Goal: Task Accomplishment & Management: Use online tool/utility

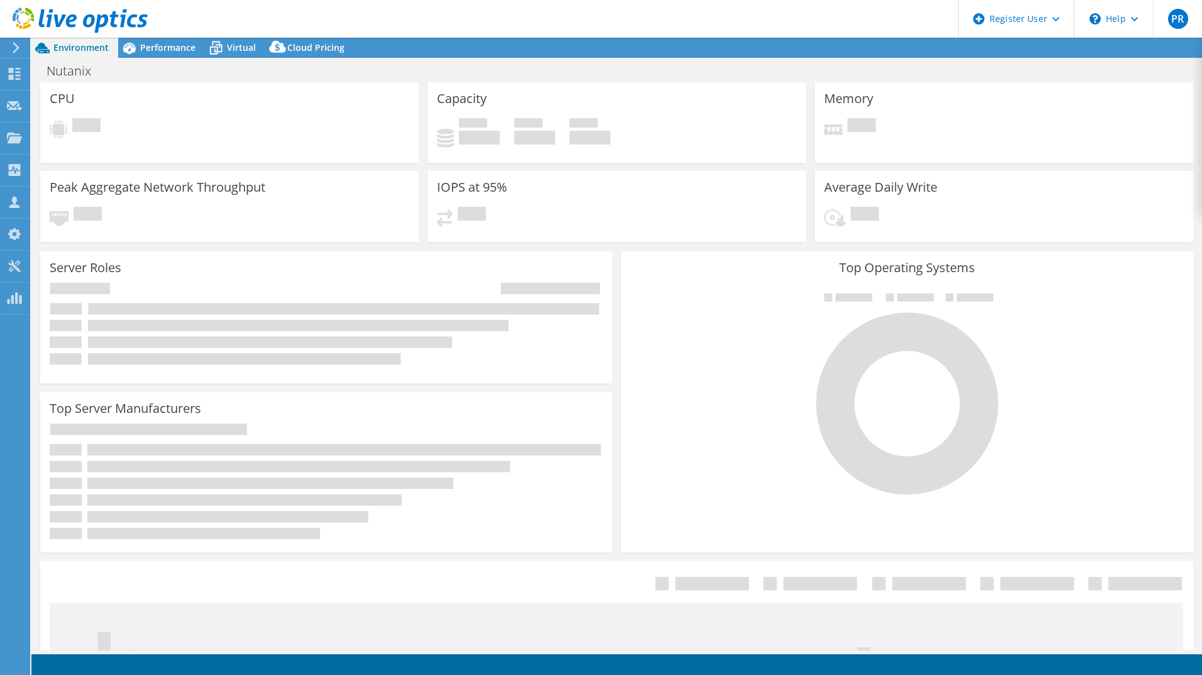
select select "USD"
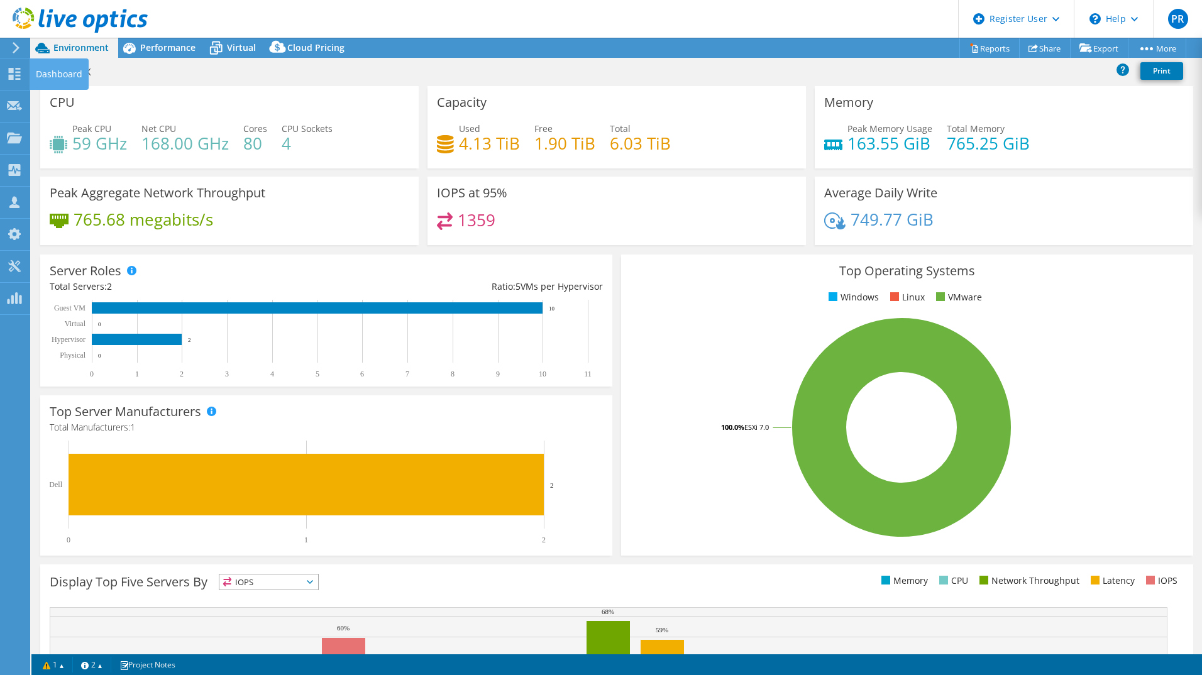
click at [14, 48] on icon at bounding box center [15, 47] width 9 height 11
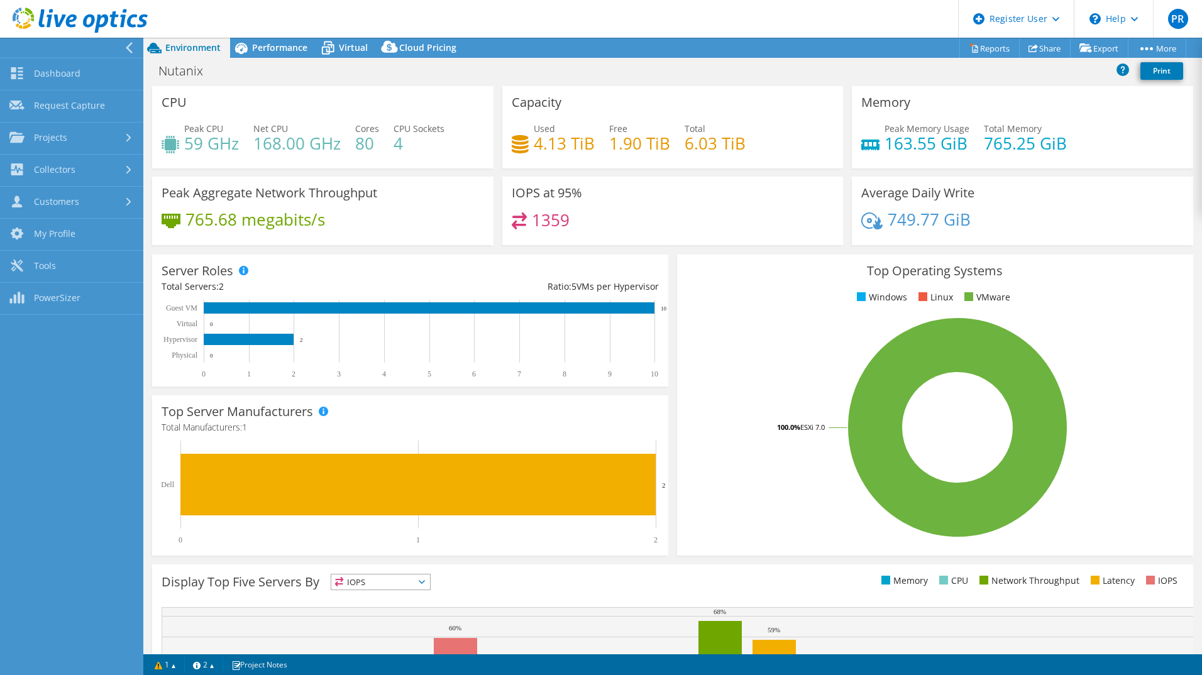
click at [131, 45] on use at bounding box center [129, 47] width 7 height 11
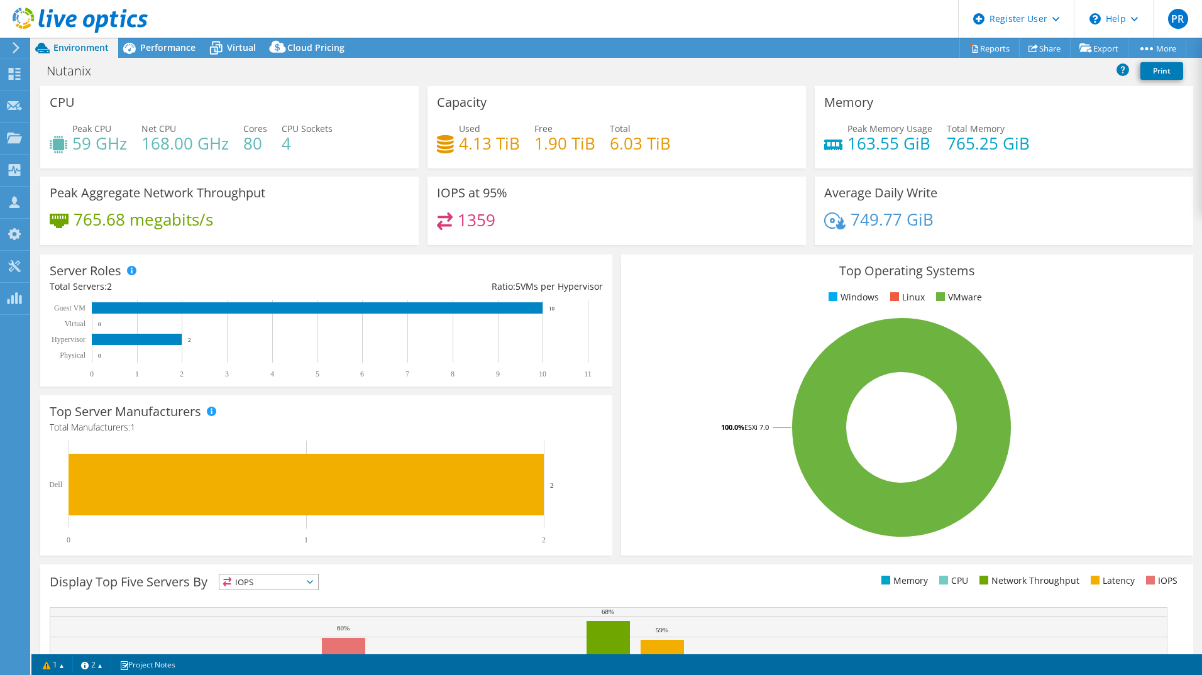
click at [36, 18] on icon at bounding box center [80, 21] width 135 height 26
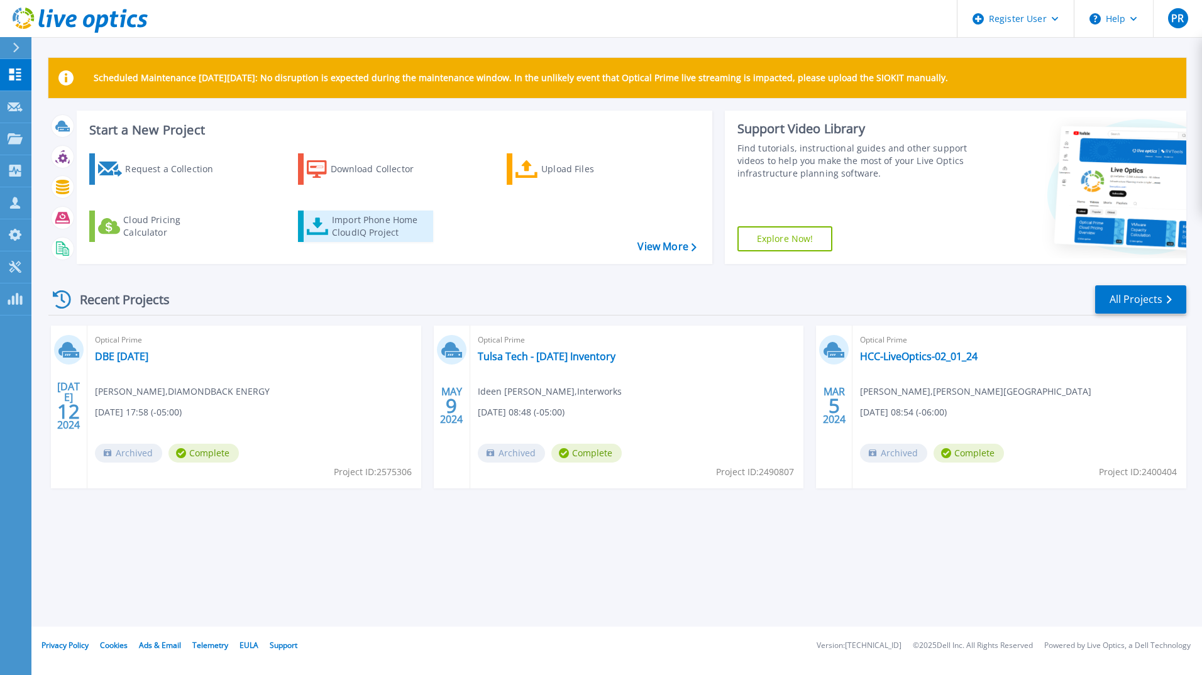
click at [361, 223] on div "Import Phone Home CloudIQ Project" at bounding box center [381, 226] width 98 height 25
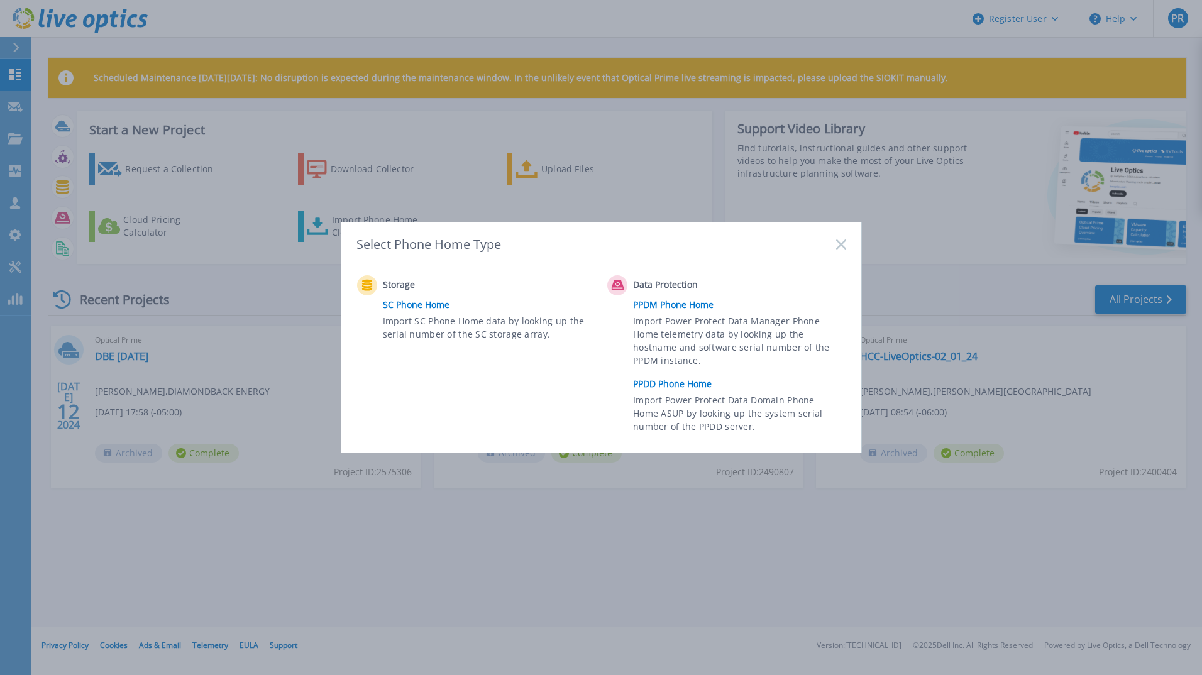
click at [675, 387] on link "PPDD Phone Home" at bounding box center [742, 384] width 219 height 19
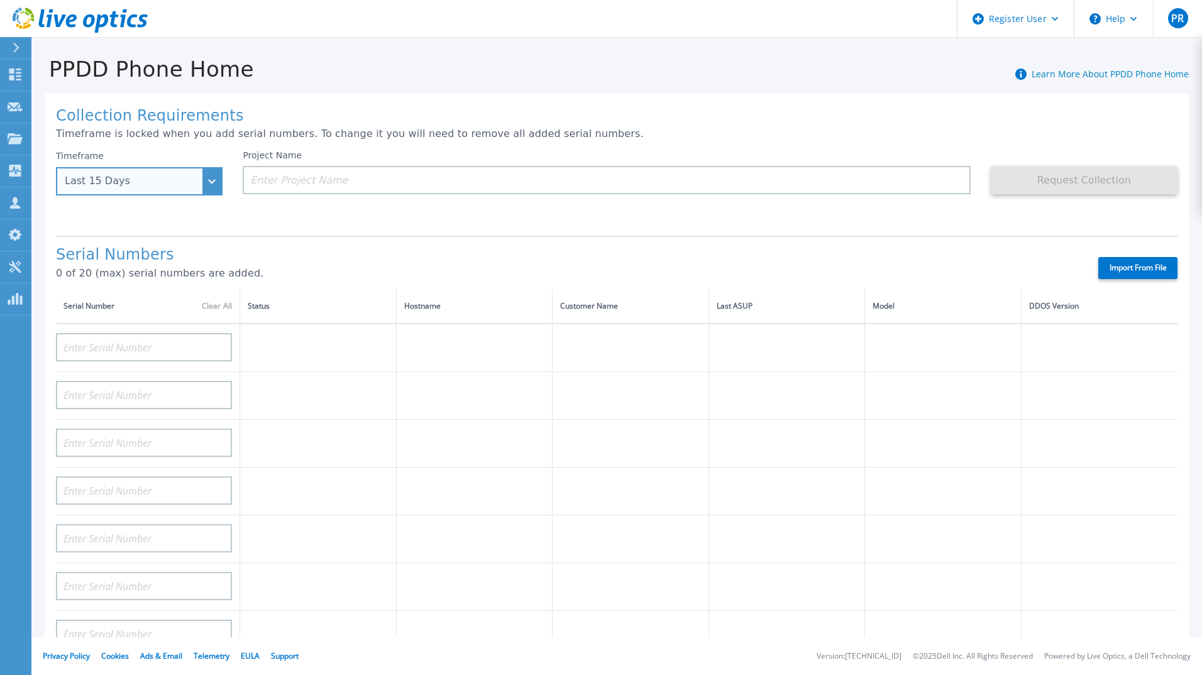
click at [87, 186] on div "Last 15 Days" at bounding box center [132, 180] width 135 height 11
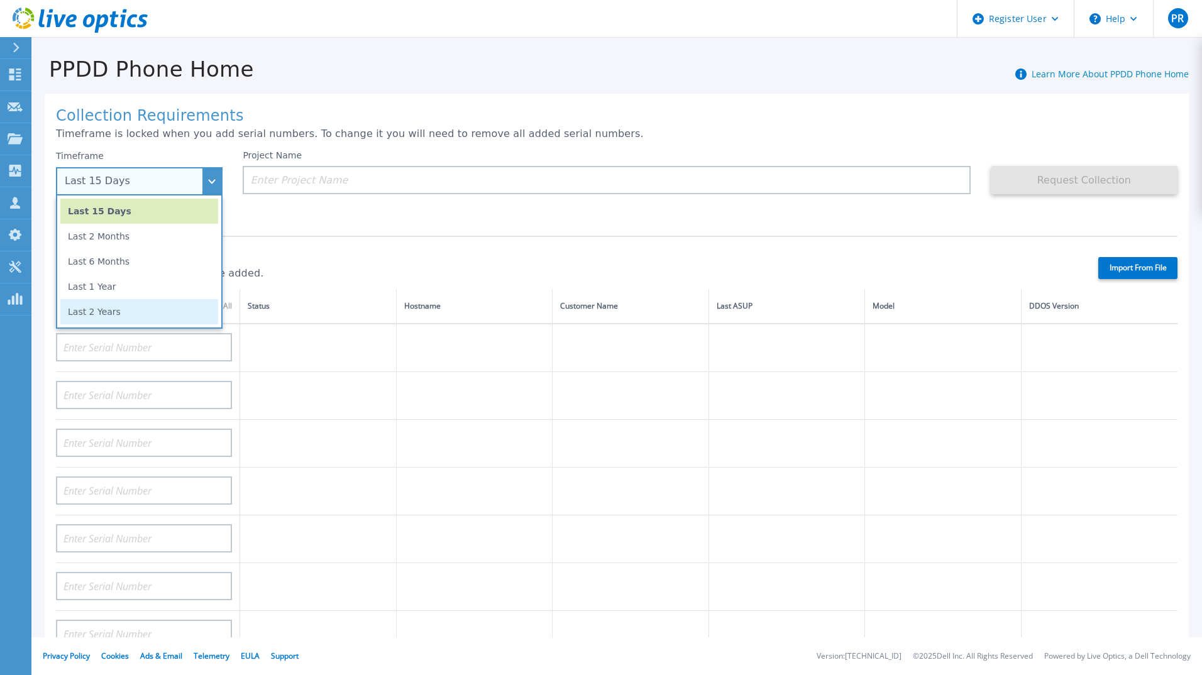
scroll to position [130, 0]
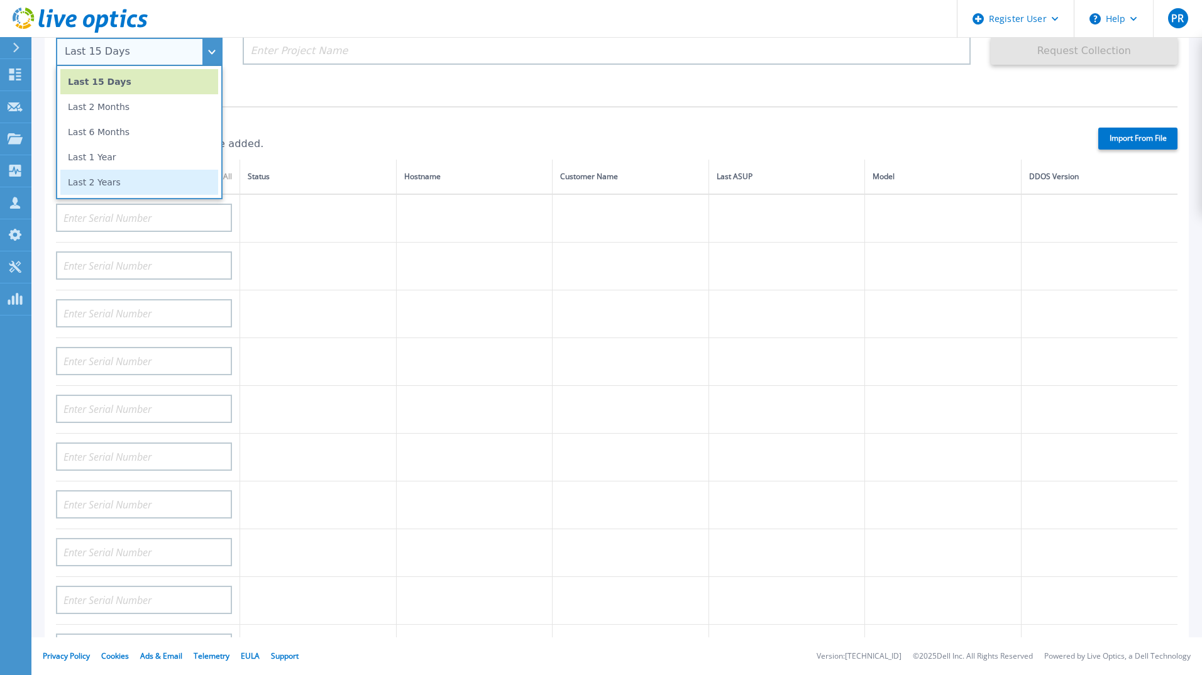
click at [186, 185] on li "Last 2 Years" at bounding box center [139, 182] width 158 height 25
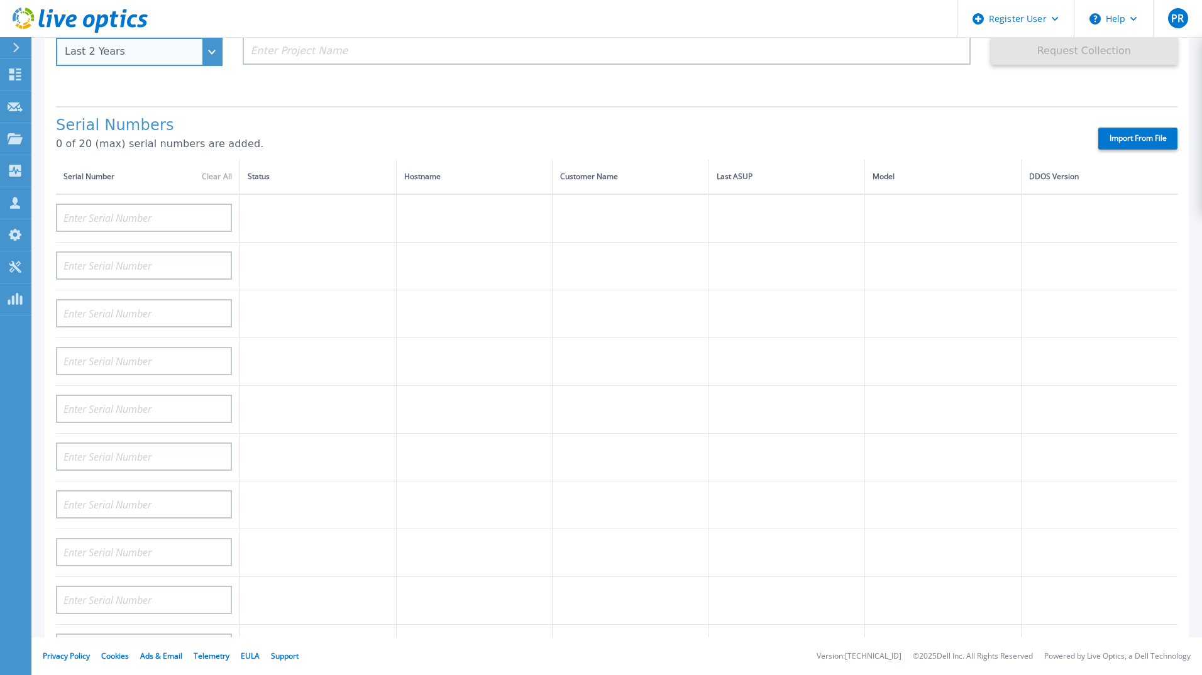
scroll to position [0, 0]
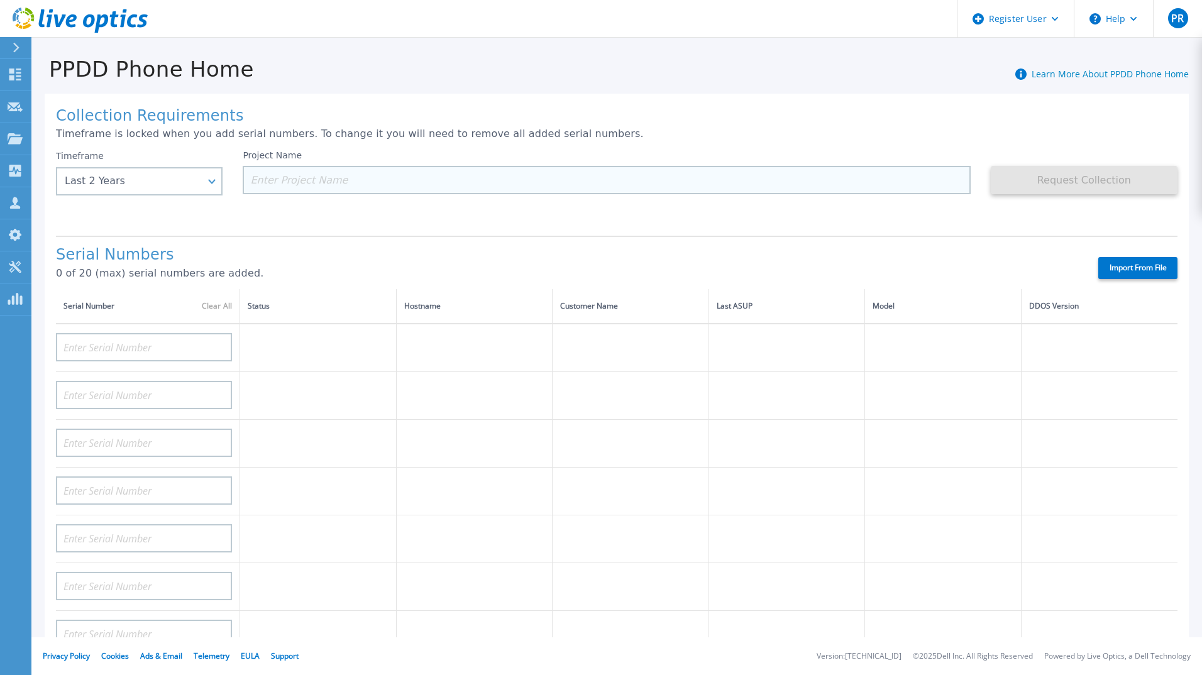
click at [258, 178] on input at bounding box center [607, 180] width 728 height 28
click at [740, 342] on td at bounding box center [787, 348] width 157 height 48
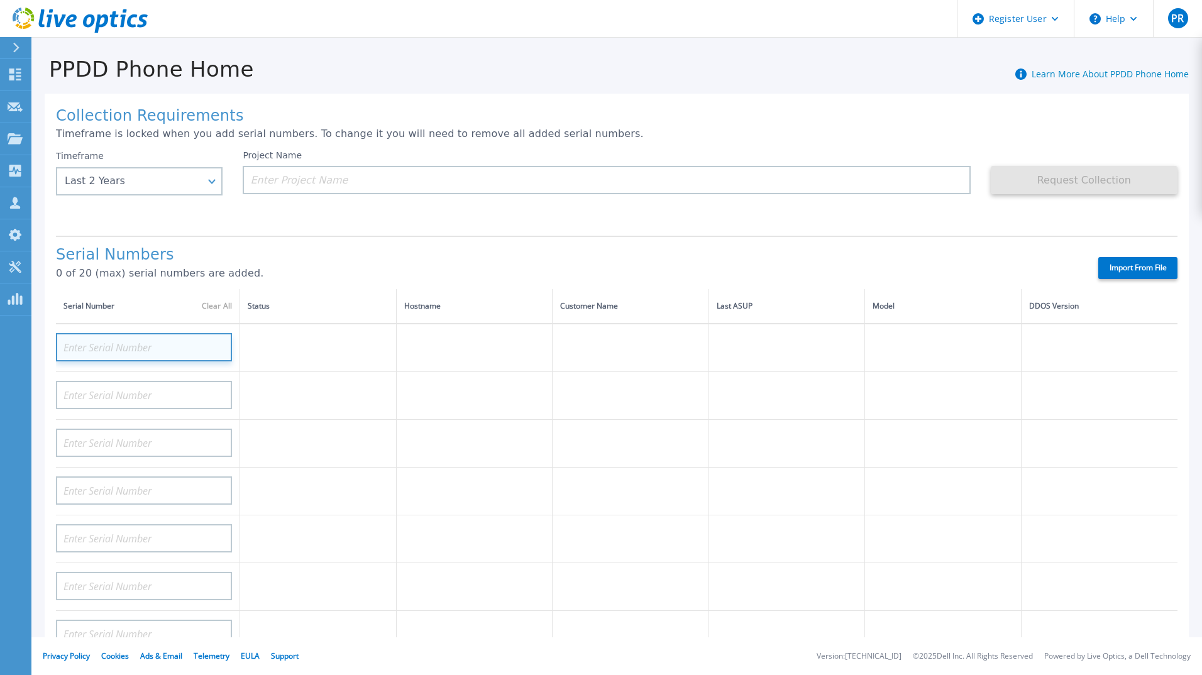
click at [129, 353] on input at bounding box center [144, 347] width 176 height 28
paste input "APM00201810711"
type input "APM00201810711"
click at [353, 396] on td at bounding box center [318, 396] width 157 height 48
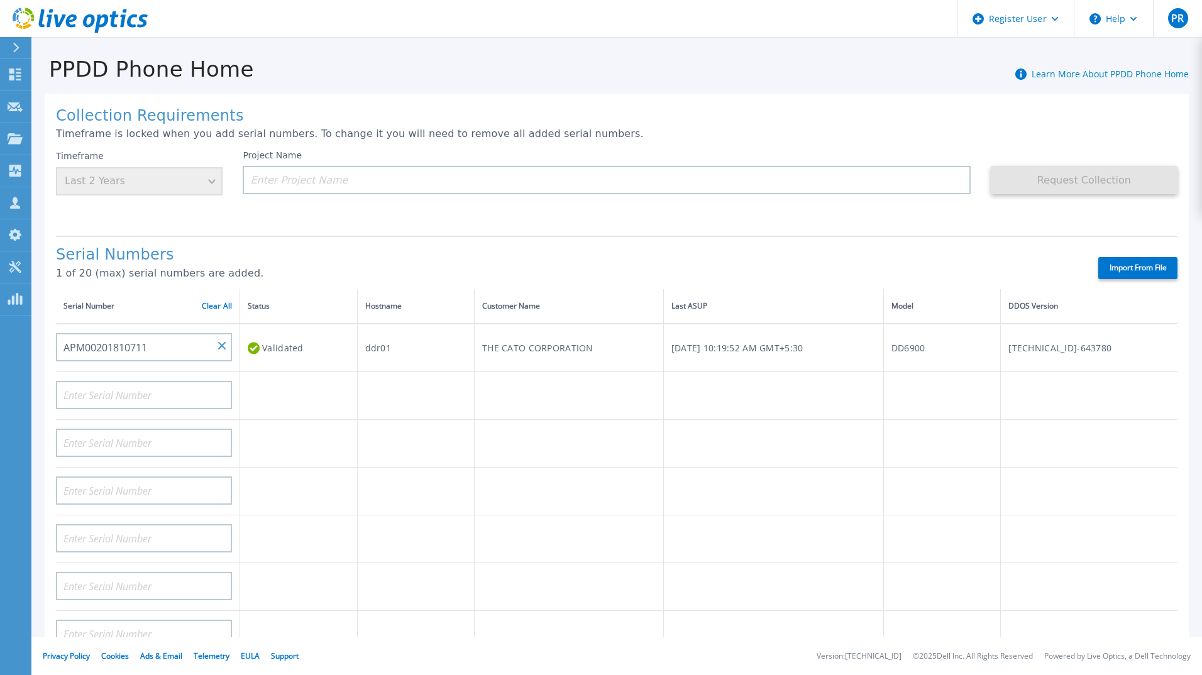
click at [746, 359] on td "Thu, Sep 11, 2025, 10:19:52 AM GMT+5:30" at bounding box center [773, 348] width 220 height 48
drag, startPoint x: 856, startPoint y: 351, endPoint x: 660, endPoint y: 343, distance: 196.4
click at [663, 343] on td "Thu, Sep 11, 2025, 10:19:52 AM GMT+5:30" at bounding box center [773, 348] width 220 height 48
drag, startPoint x: 660, startPoint y: 343, endPoint x: 673, endPoint y: 374, distance: 33.5
click at [673, 374] on td at bounding box center [773, 396] width 220 height 48
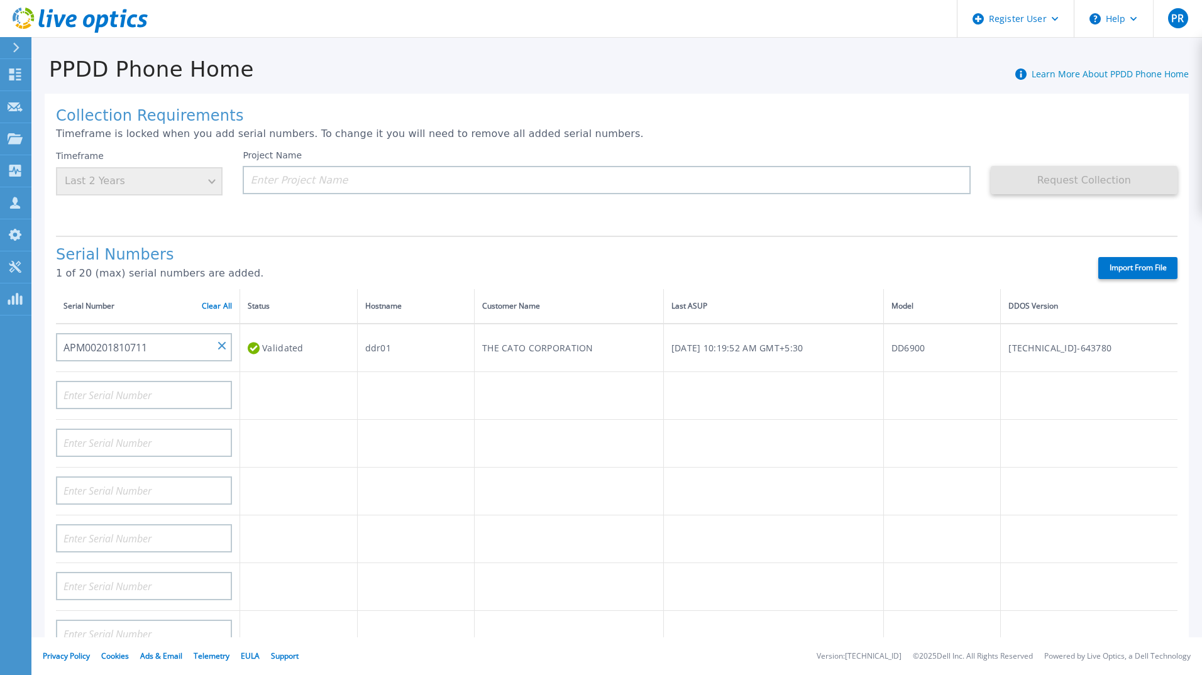
click at [180, 179] on div "Timeframe Last 2 Years" at bounding box center [139, 172] width 167 height 45
click at [436, 180] on input at bounding box center [607, 180] width 728 height 28
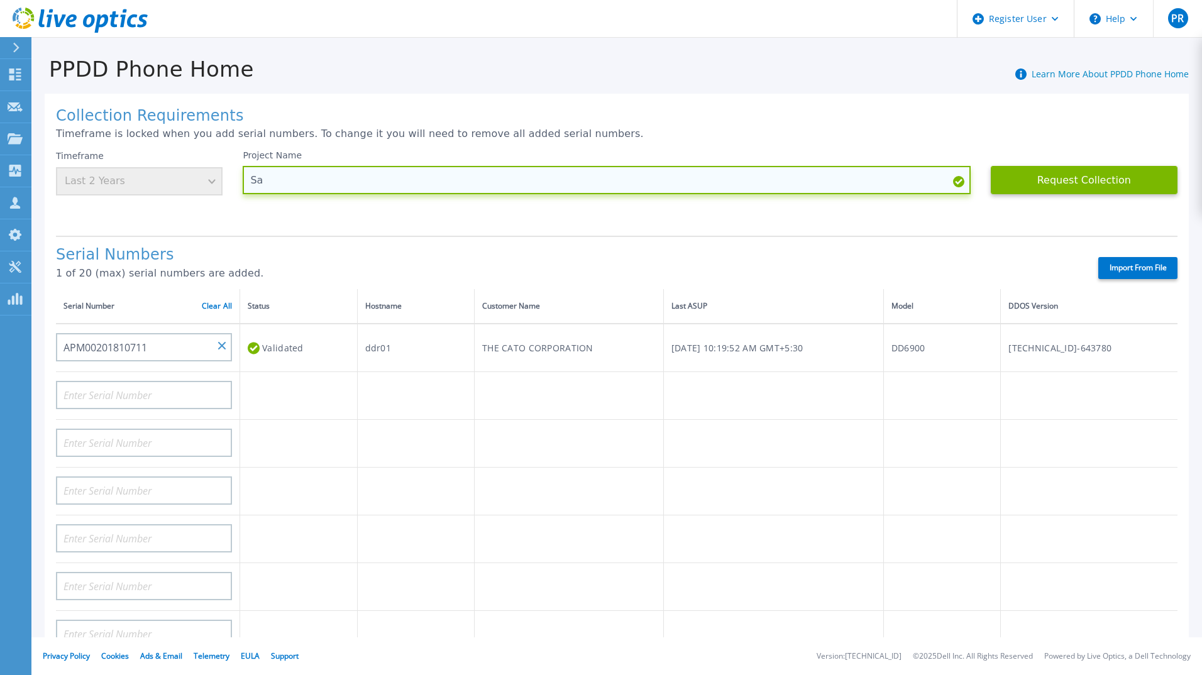
type input "S"
type input "Data Collect"
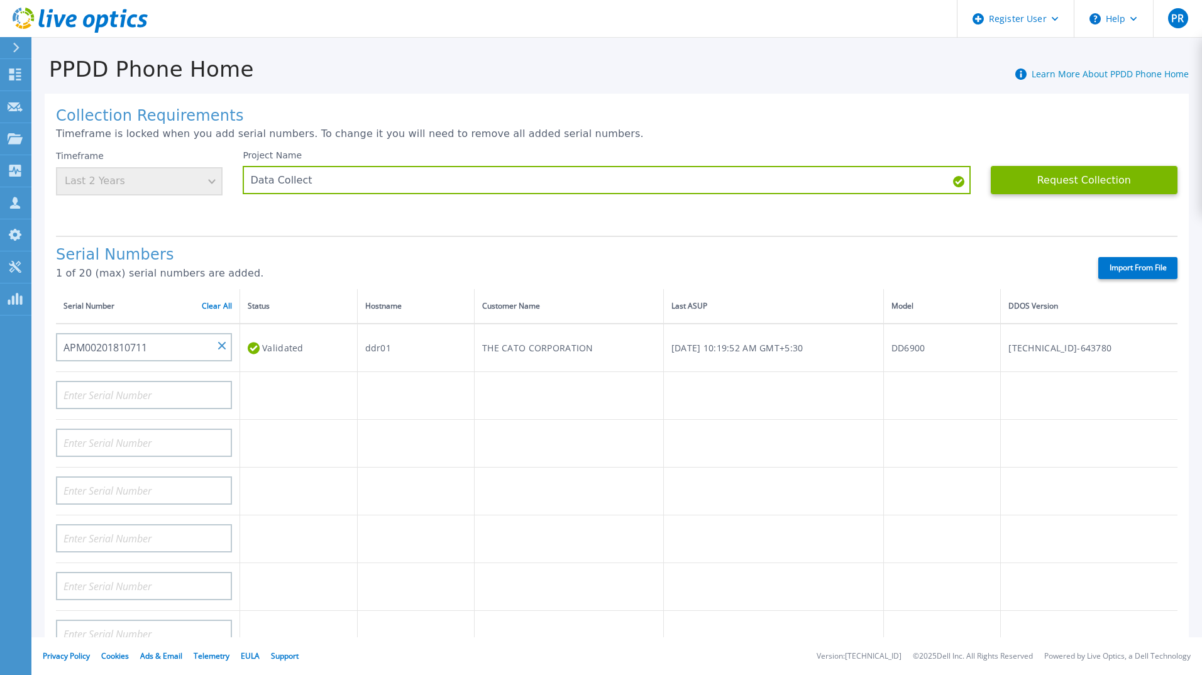
click at [653, 236] on div "Serial Numbers 1 of 20 (max) serial numbers are added. Import From File" at bounding box center [617, 262] width 1122 height 53
click at [114, 185] on div "Timeframe Last 2 Years" at bounding box center [139, 172] width 167 height 45
click at [221, 174] on div "Timeframe Last 2 Years" at bounding box center [139, 172] width 167 height 45
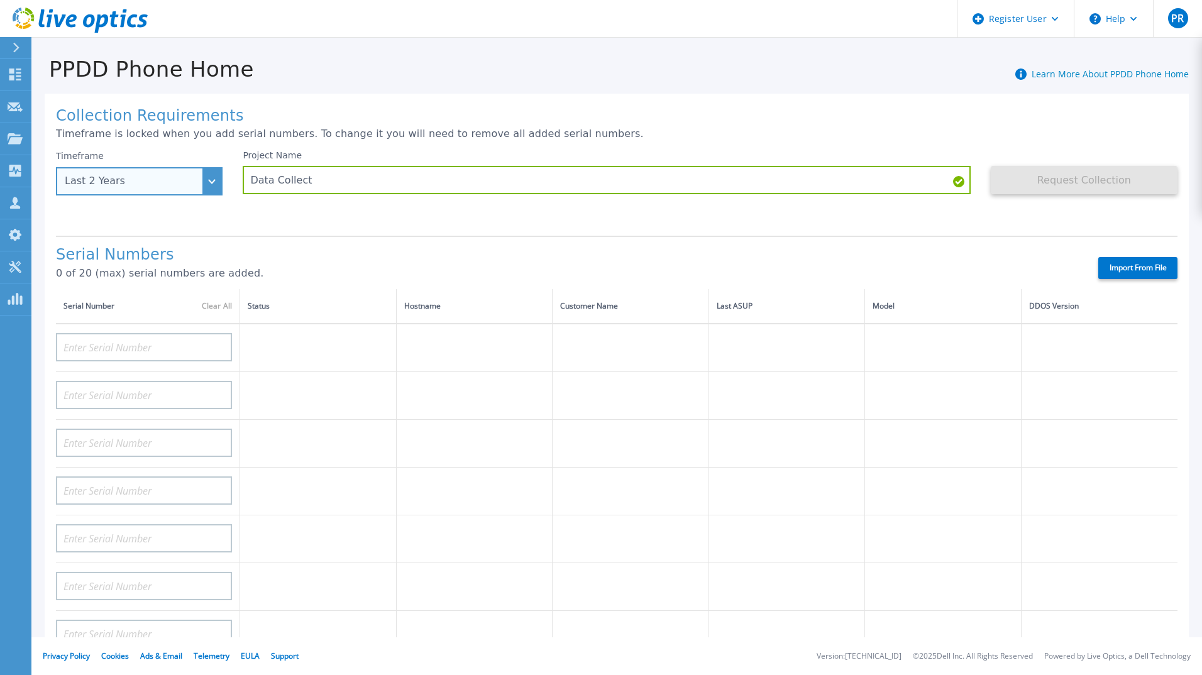
click at [179, 189] on div "Last 2 Years" at bounding box center [139, 181] width 167 height 28
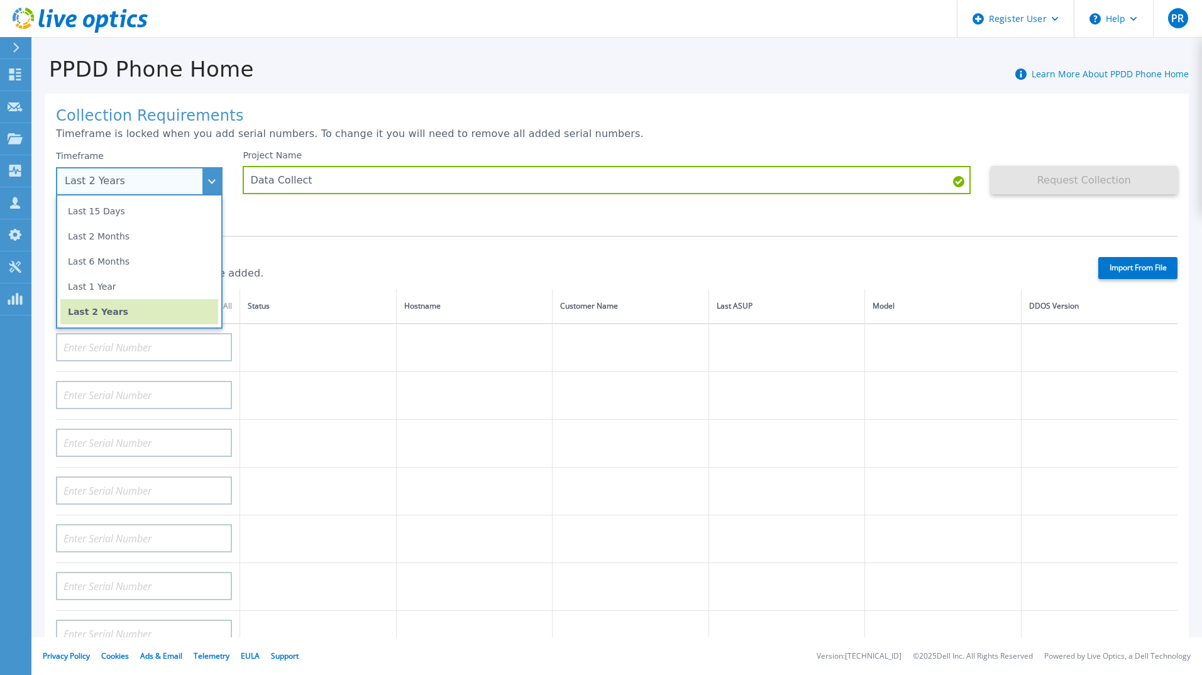
click at [208, 181] on div "Last 2 Years" at bounding box center [139, 181] width 167 height 28
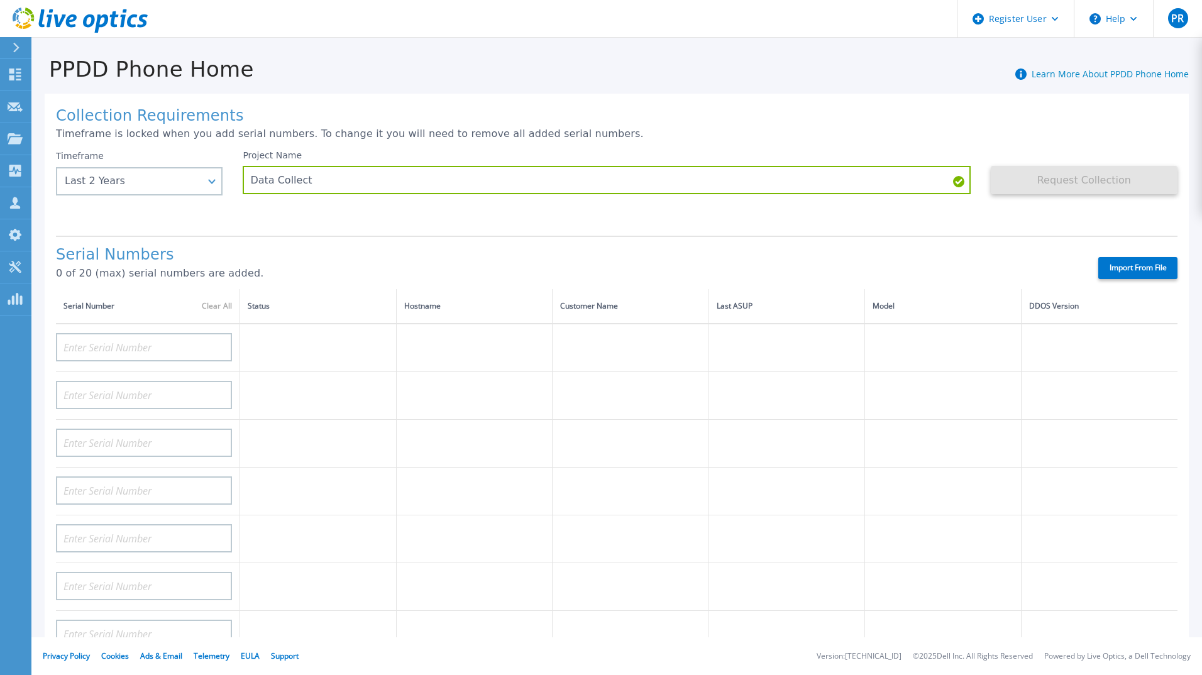
click at [336, 221] on div "Project Name Data Collect" at bounding box center [617, 187] width 748 height 75
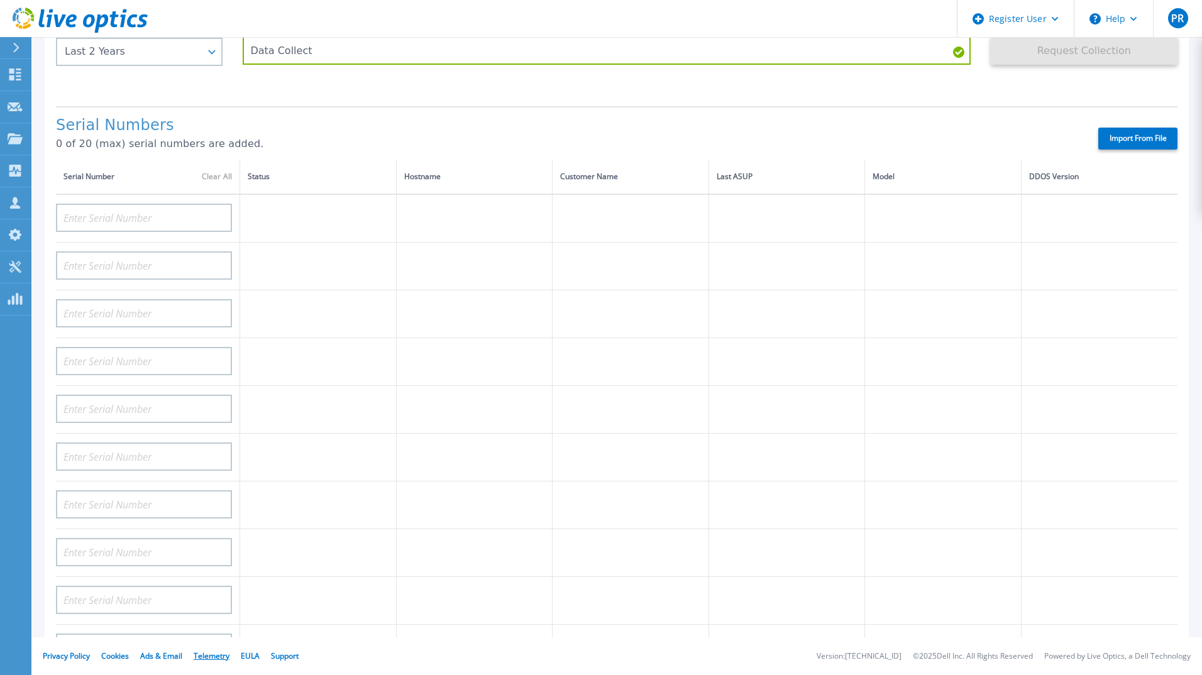
click at [200, 655] on link "Telemetry" at bounding box center [212, 656] width 36 height 11
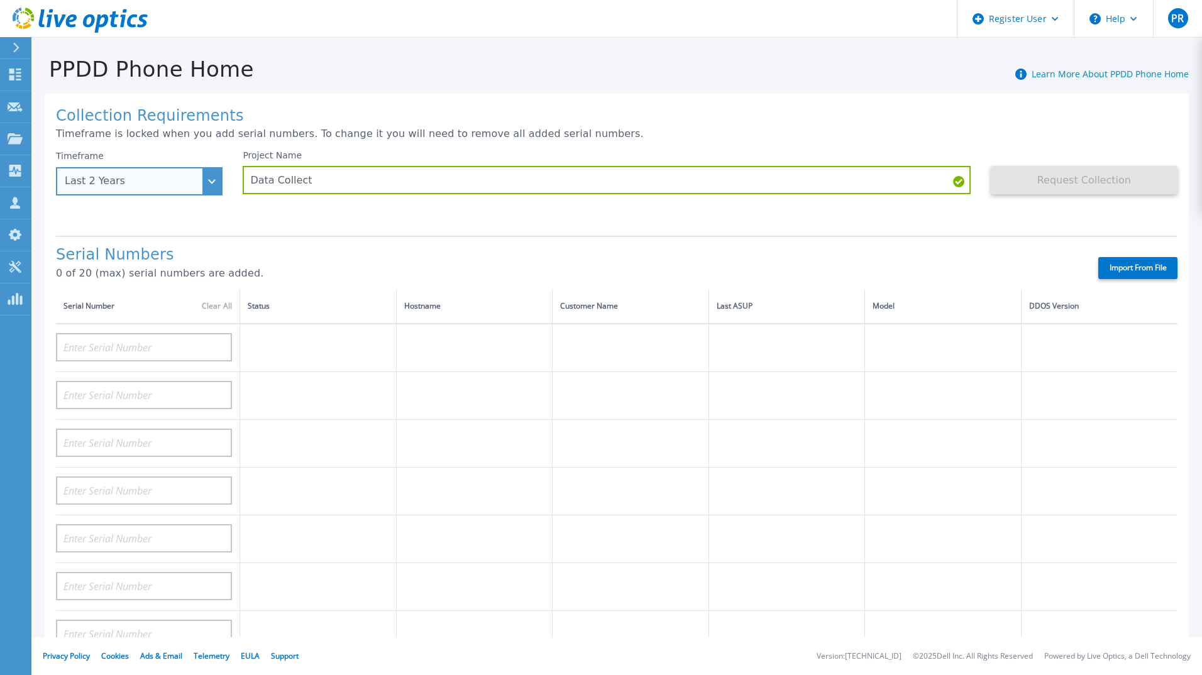
click at [196, 171] on div "Last 2 Years" at bounding box center [139, 181] width 167 height 28
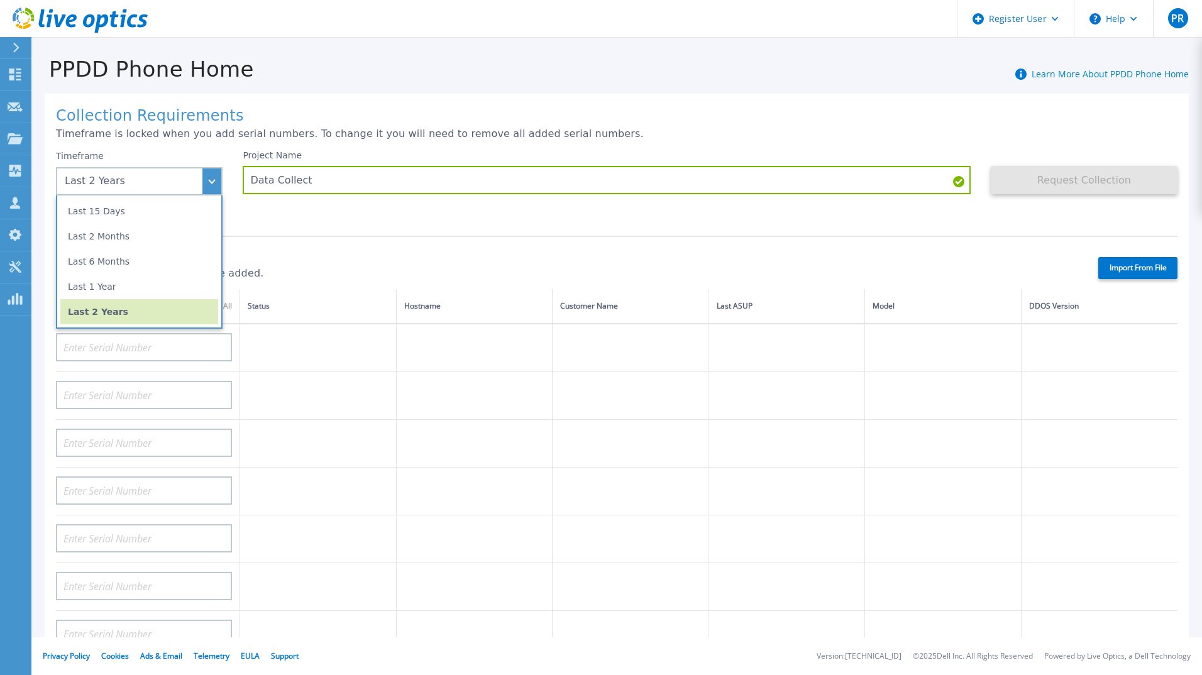
click at [318, 255] on h1 "Serial Numbers" at bounding box center [566, 256] width 1021 height 18
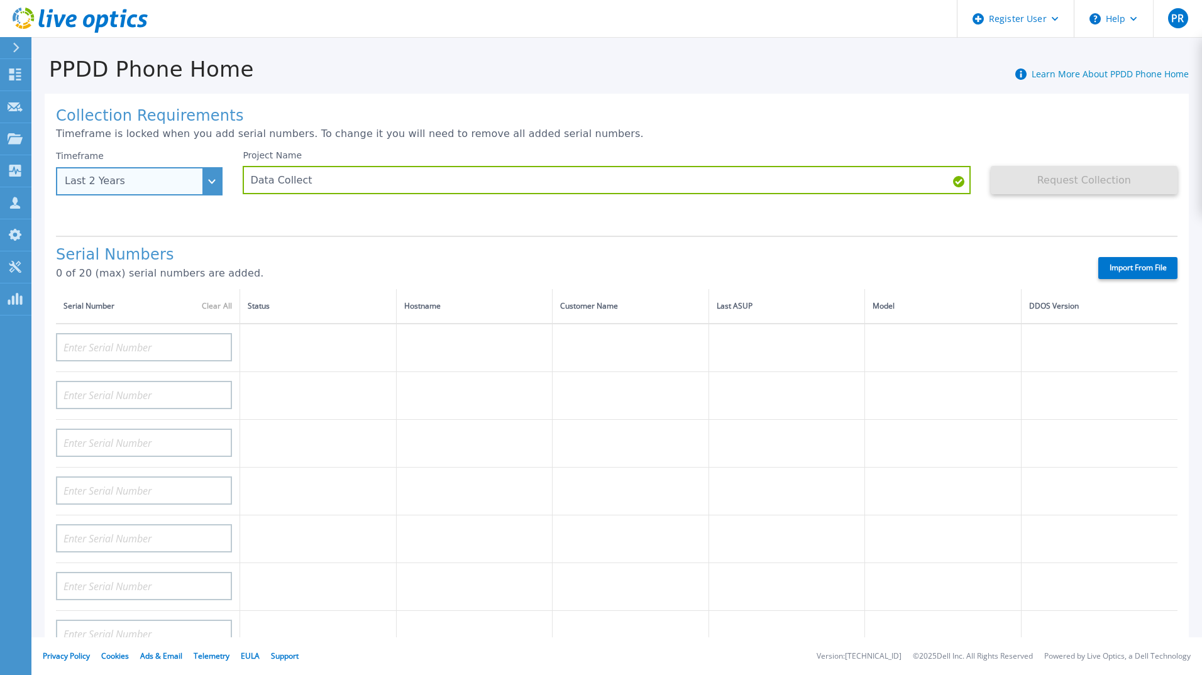
click at [186, 186] on div "Last 2 Years" at bounding box center [132, 180] width 135 height 11
click at [454, 228] on div "Collection Requirements Timeframe is locked when you add serial numbers. To cha…" at bounding box center [617, 449] width 1145 height 711
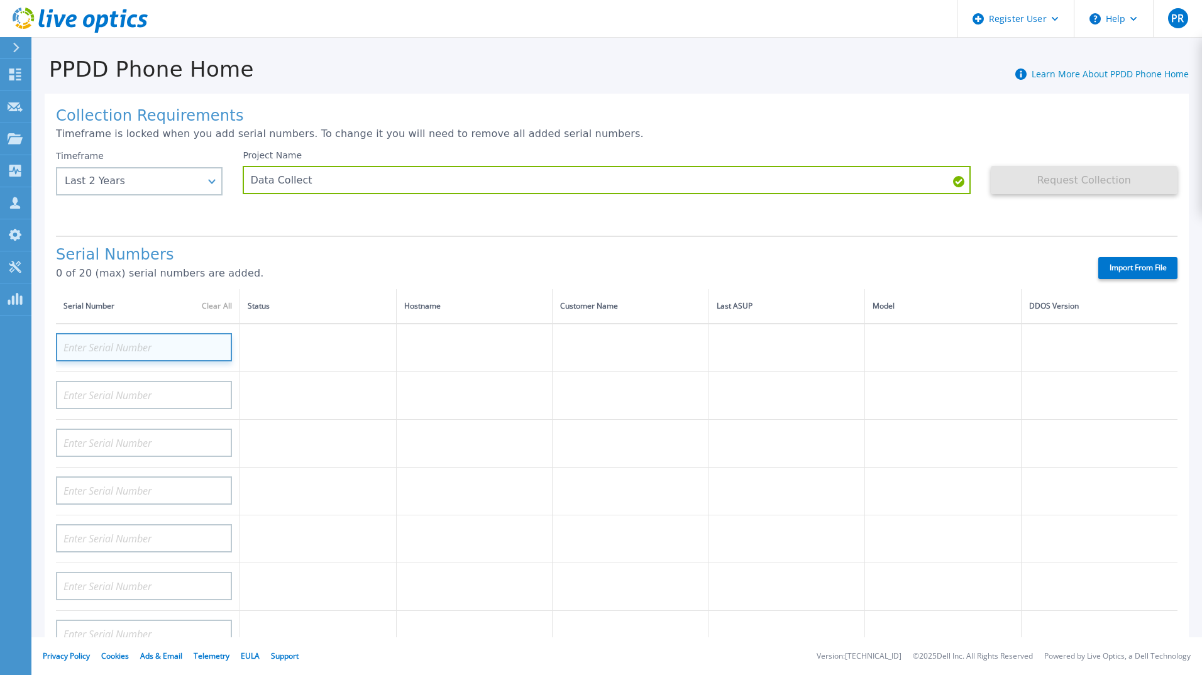
click at [170, 345] on input at bounding box center [144, 347] width 176 height 28
paste input "APM00201810711"
type input "APM00201810711"
click at [845, 414] on td at bounding box center [787, 396] width 157 height 48
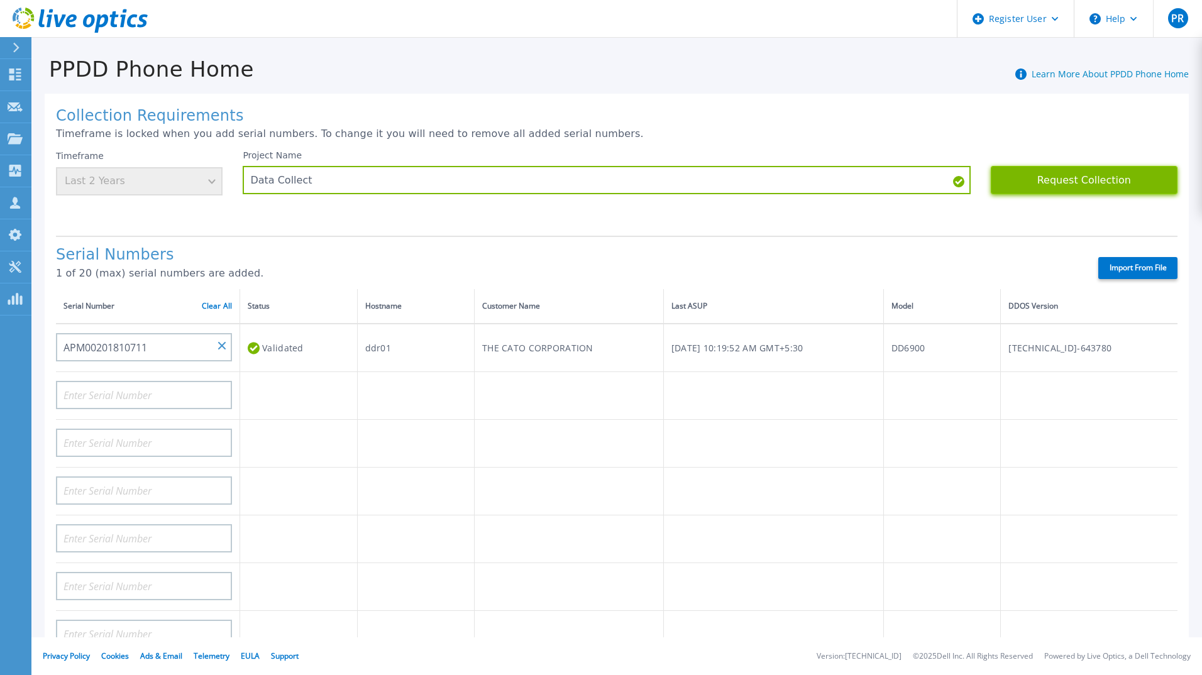
click at [1072, 172] on button "Request Collection" at bounding box center [1084, 180] width 187 height 28
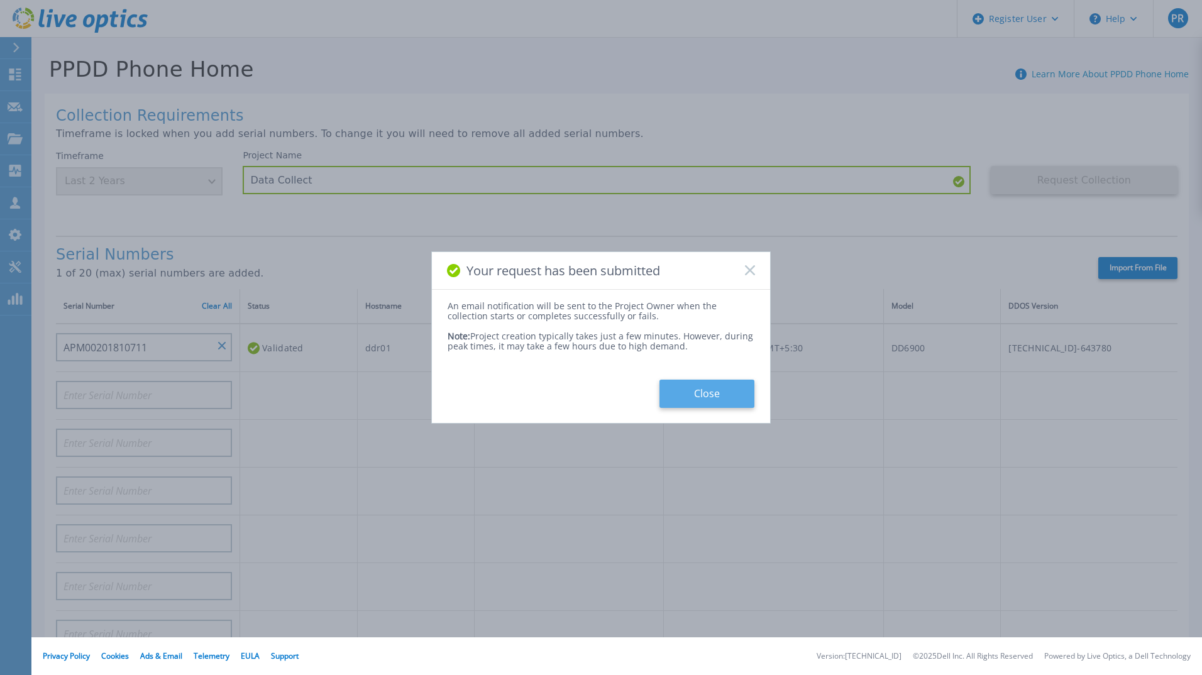
click at [720, 399] on button "Close" at bounding box center [707, 394] width 95 height 28
